Goal: Task Accomplishment & Management: Manage account settings

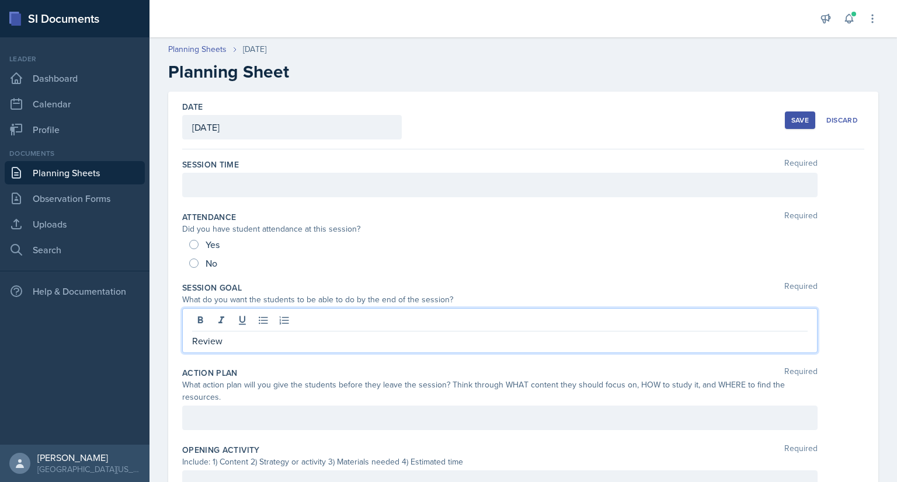
click at [795, 122] on div "Save" at bounding box center [800, 120] width 18 height 9
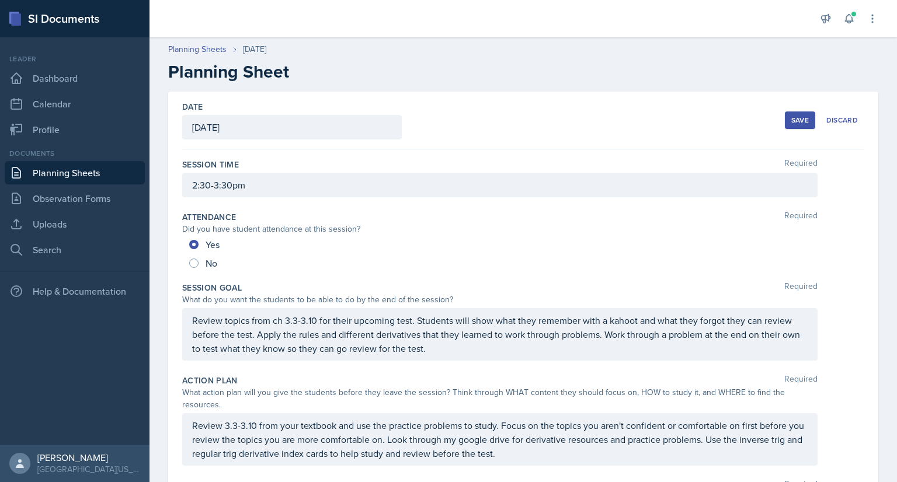
scroll to position [430, 0]
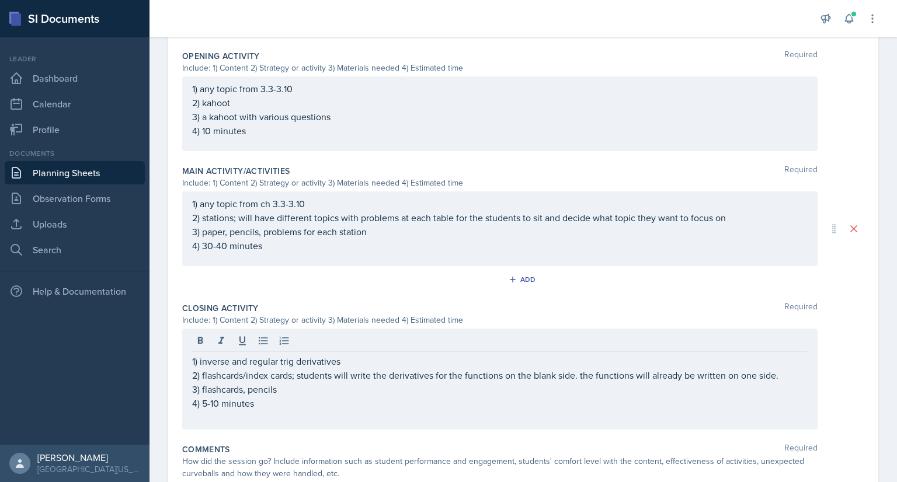
click at [343, 302] on div "Closing Activity Required" at bounding box center [523, 308] width 682 height 12
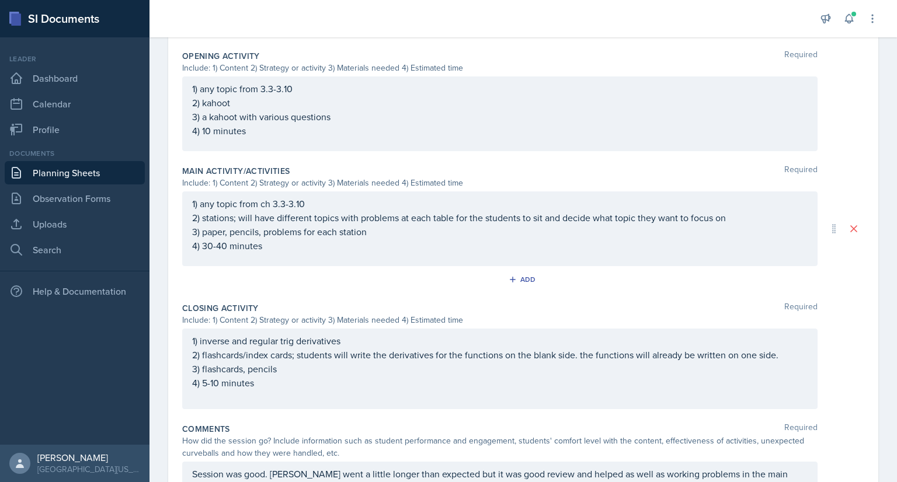
click at [83, 169] on link "Planning Sheets" at bounding box center [75, 172] width 140 height 23
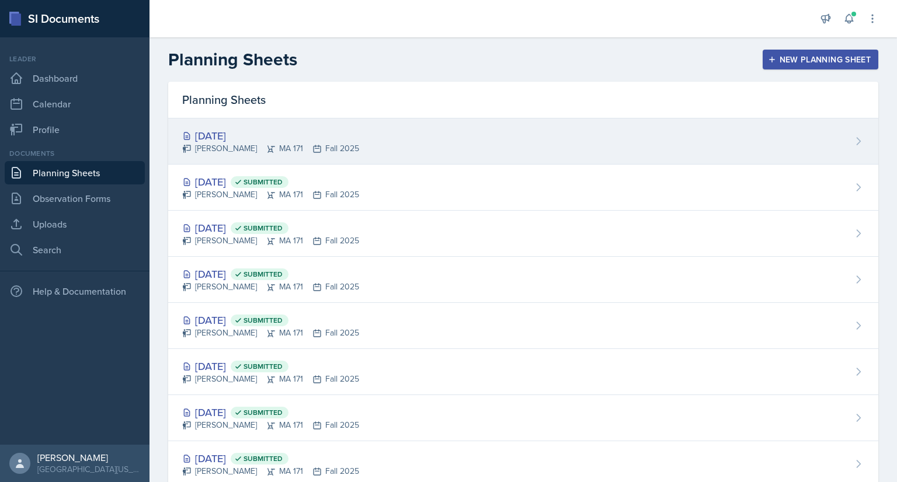
click at [368, 135] on div "Oct 13th, 2025 Cayla Bray MA 171 Fall 2025" at bounding box center [523, 142] width 710 height 46
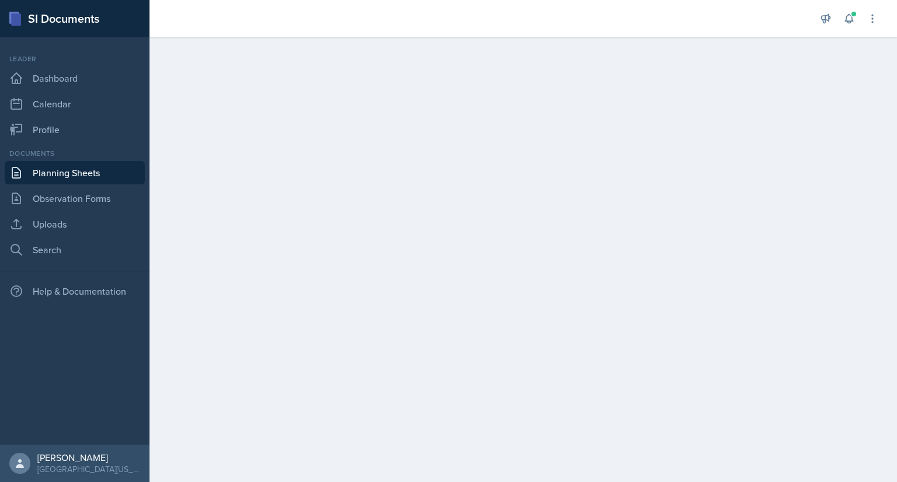
click at [82, 178] on link "Planning Sheets" at bounding box center [75, 172] width 140 height 23
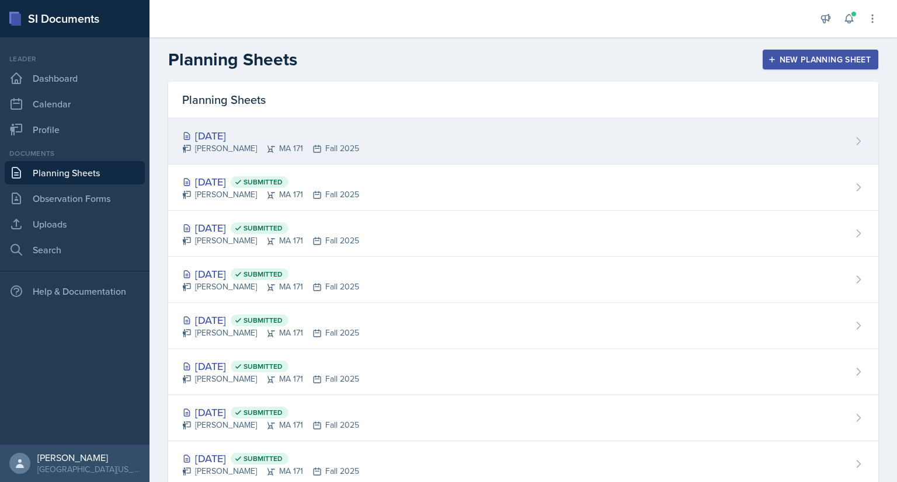
click at [264, 149] on div "Cayla Bray MA 171 Fall 2025" at bounding box center [270, 148] width 177 height 12
